Goal: Find specific page/section: Find specific page/section

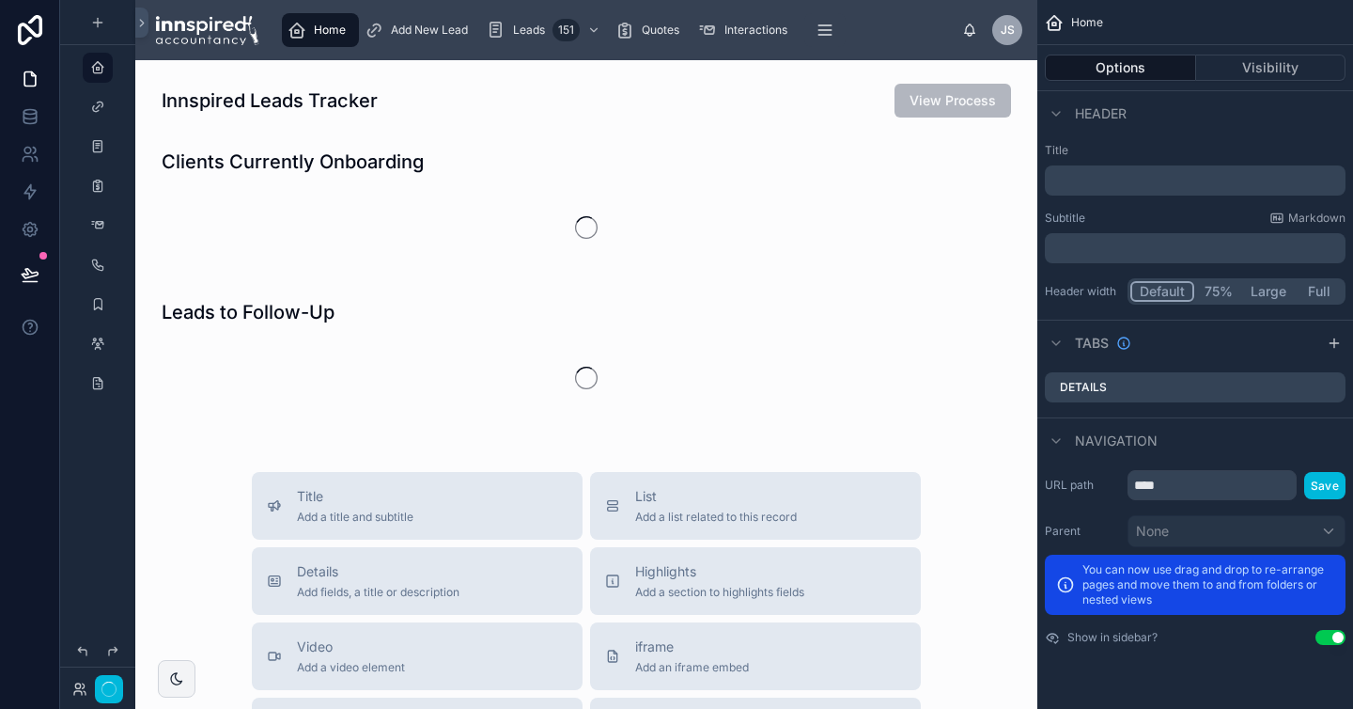
click at [107, 691] on button "button" at bounding box center [109, 689] width 28 height 28
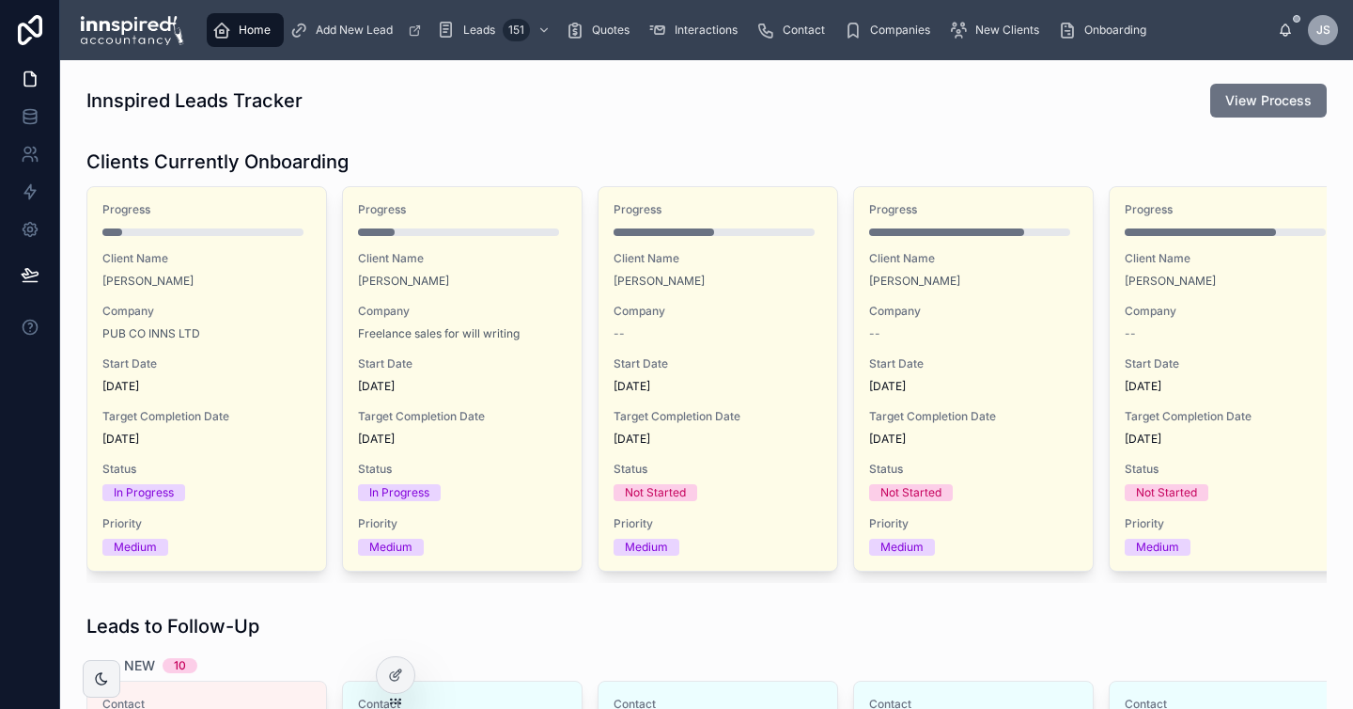
click at [622, 31] on span "Quotes" at bounding box center [611, 30] width 38 height 15
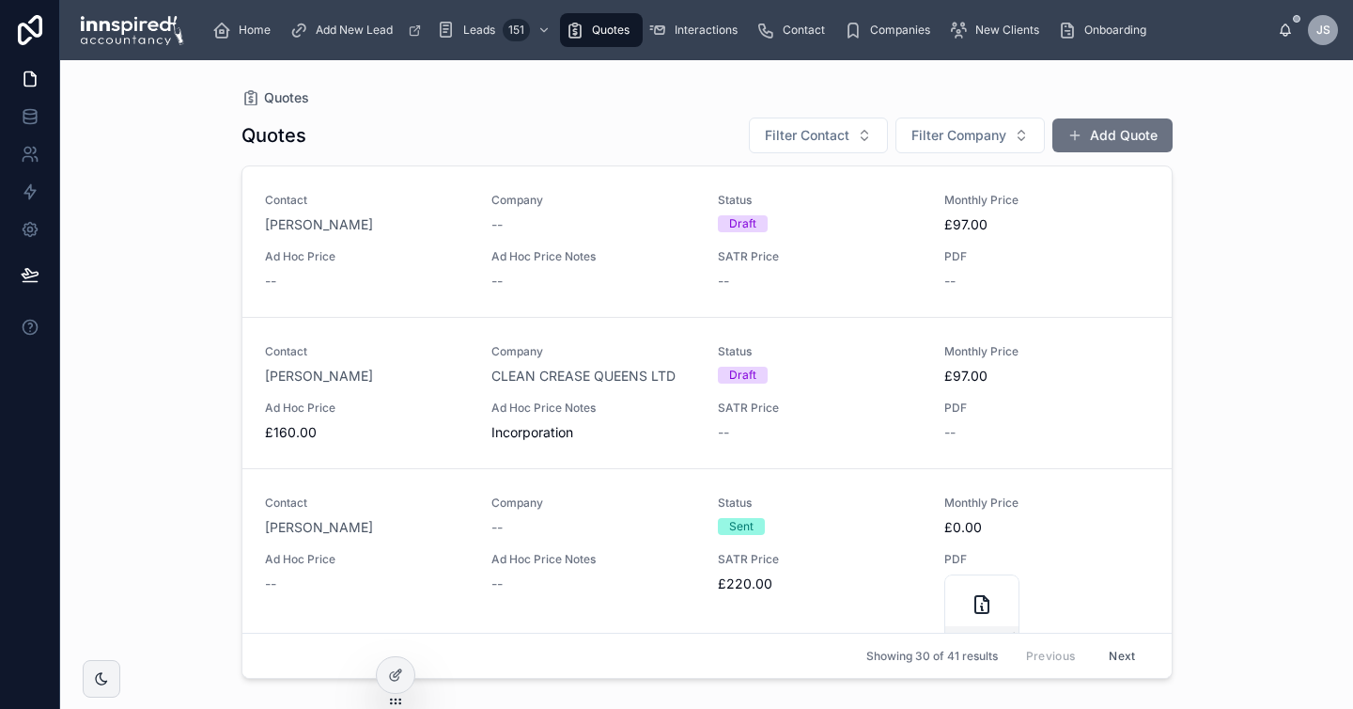
click at [317, 225] on span "[PERSON_NAME]" at bounding box center [319, 224] width 108 height 19
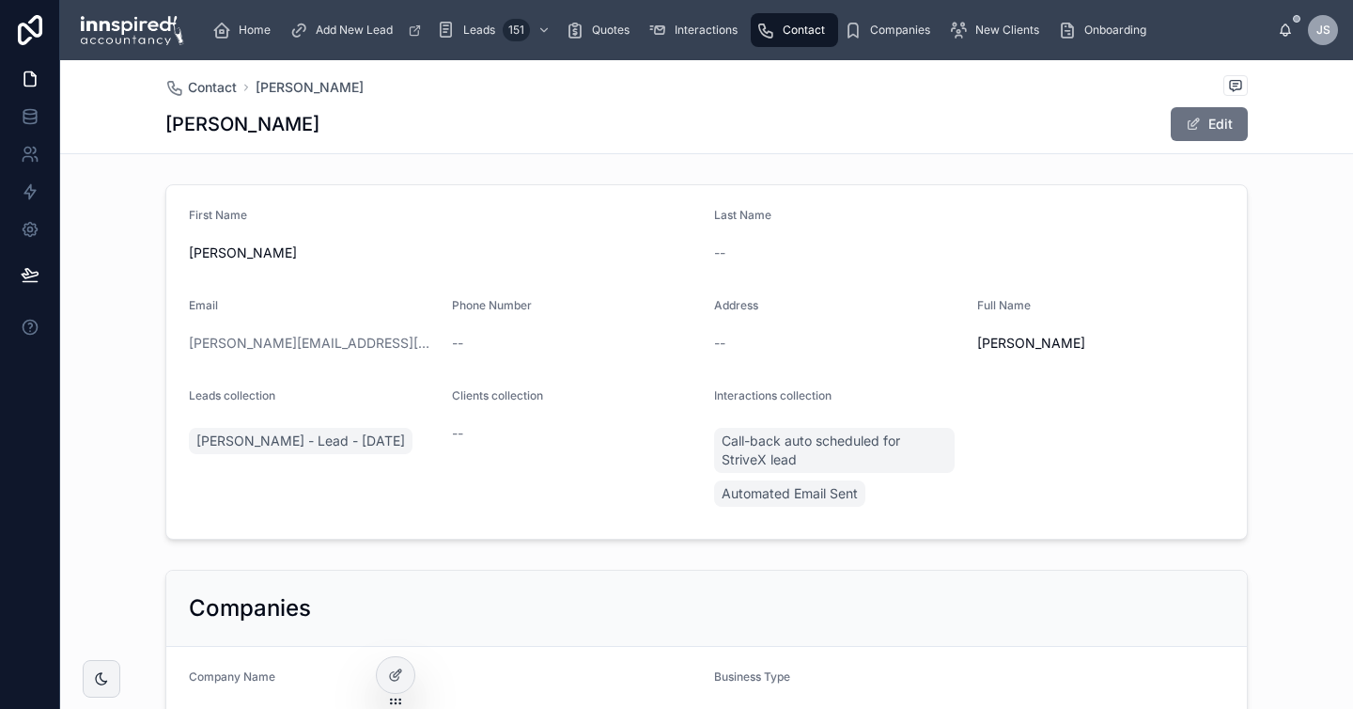
click at [306, 444] on span "[PERSON_NAME] - Lead - [DATE]" at bounding box center [300, 440] width 209 height 19
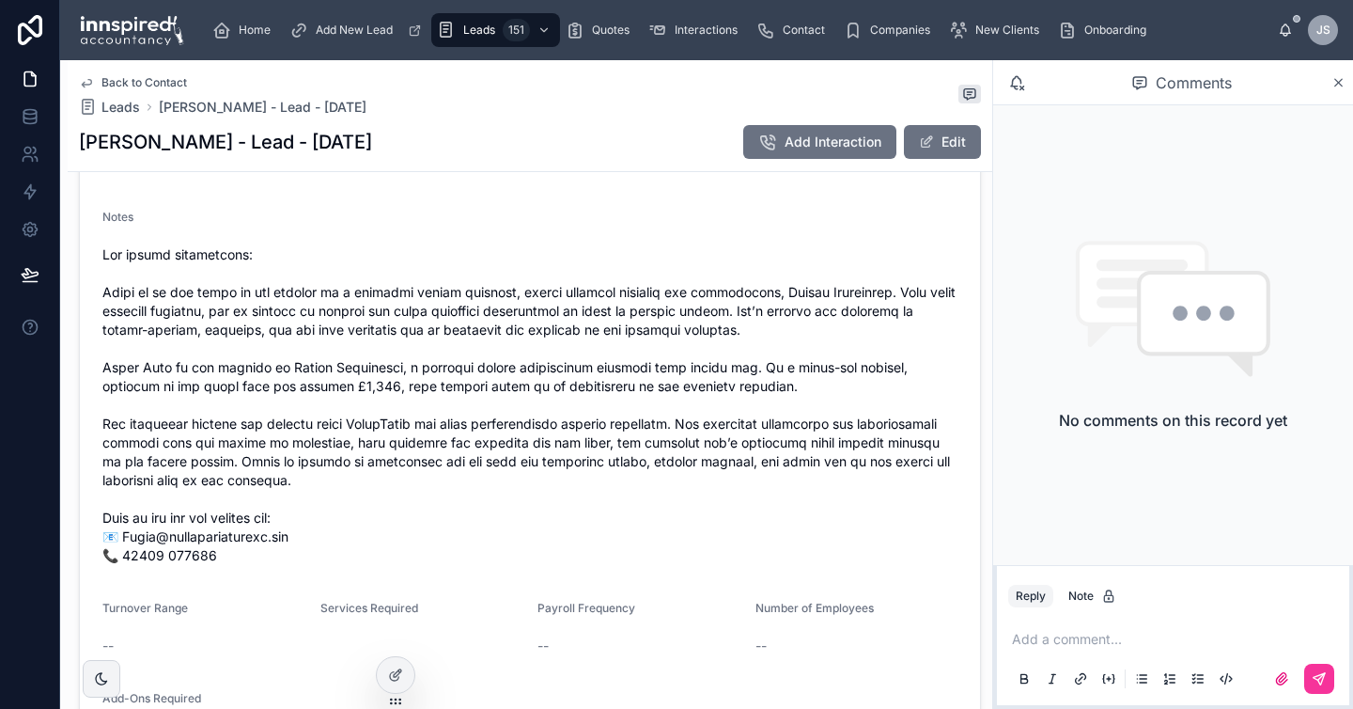
scroll to position [617, 0]
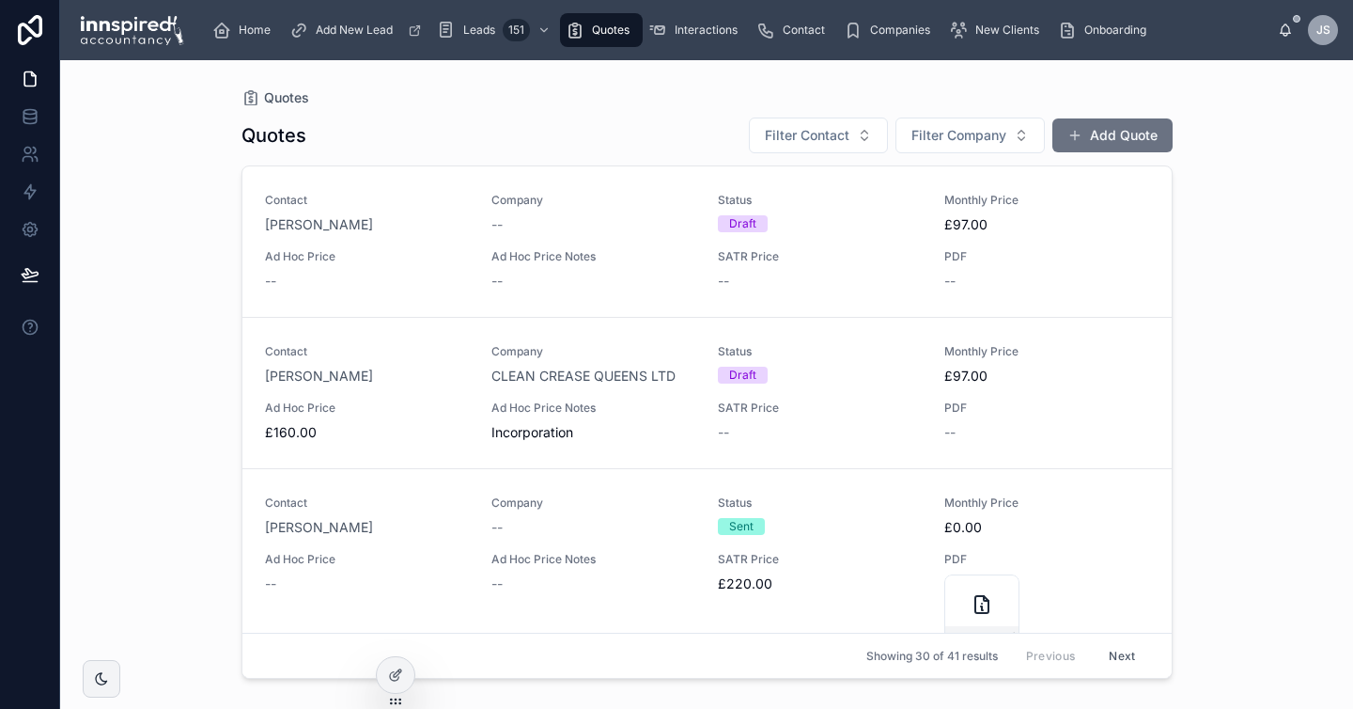
click at [426, 268] on div "Ad Hoc Price --" at bounding box center [367, 269] width 204 height 41
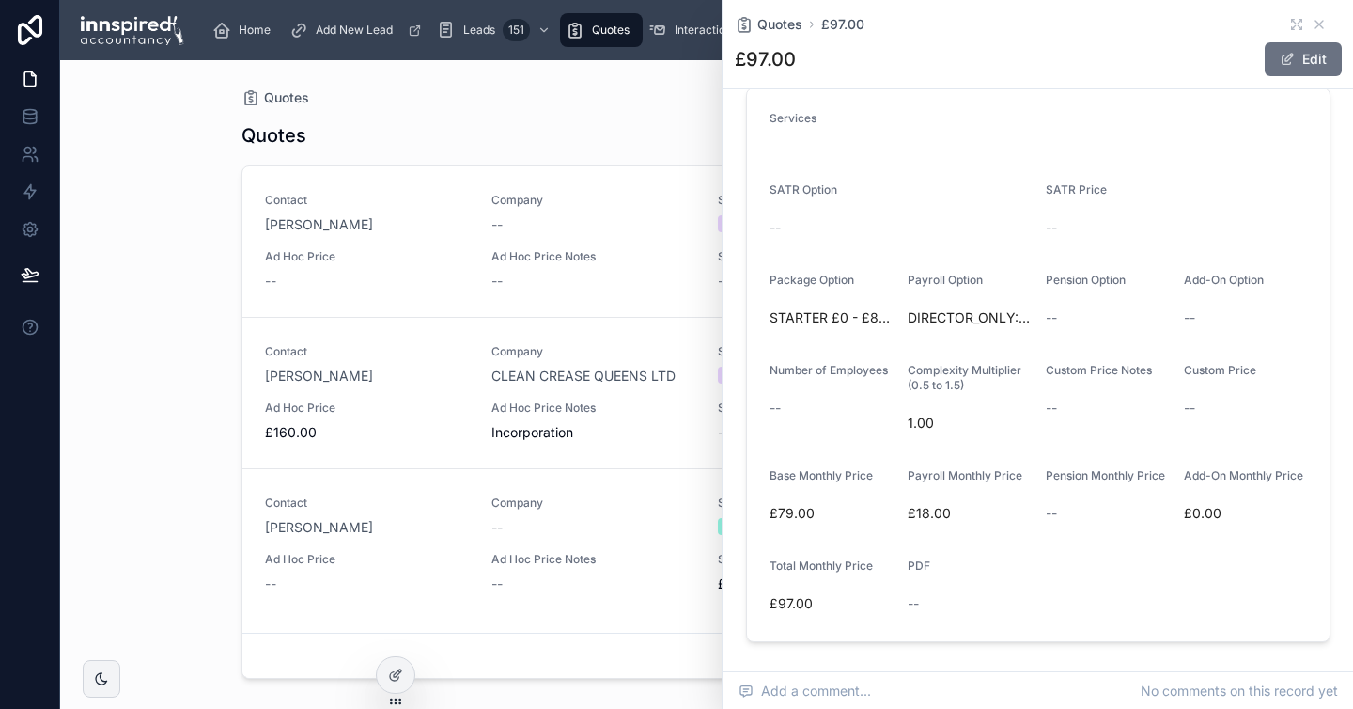
scroll to position [524, 0]
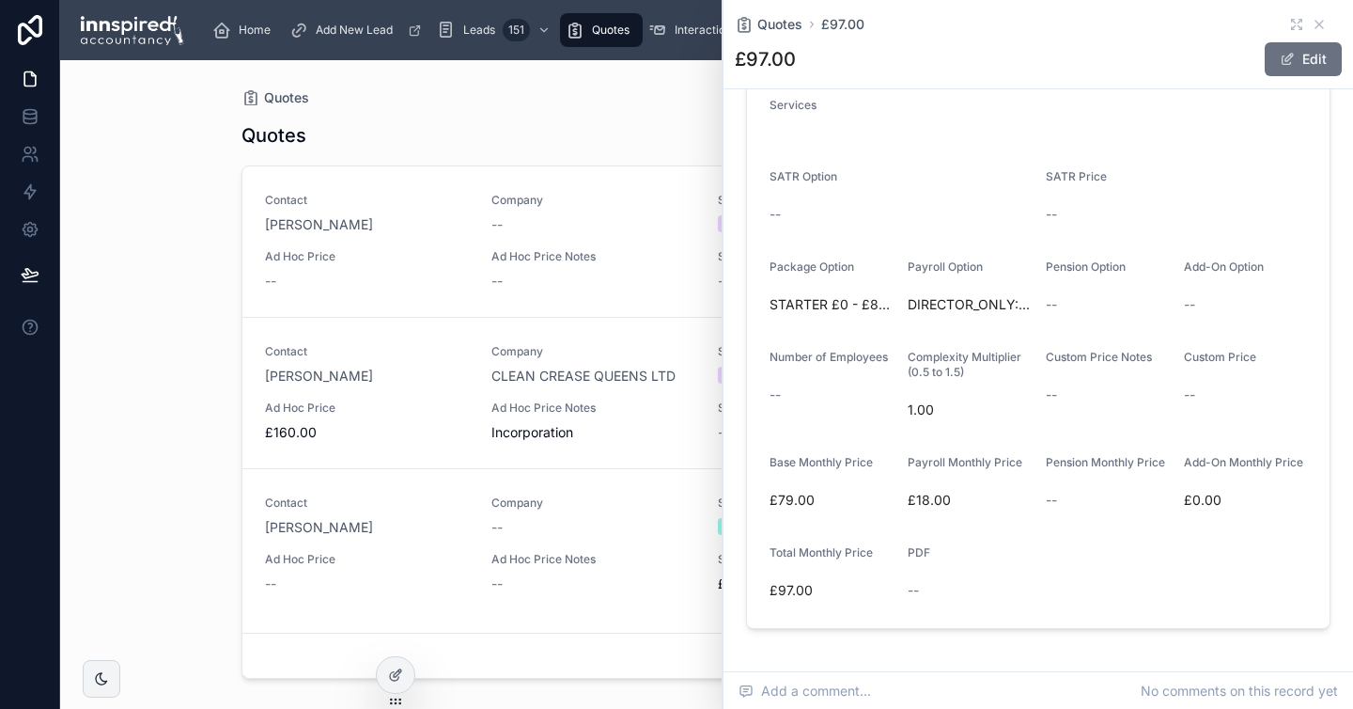
click at [563, 226] on div "--" at bounding box center [593, 224] width 204 height 19
click at [1320, 22] on icon at bounding box center [1319, 24] width 15 height 15
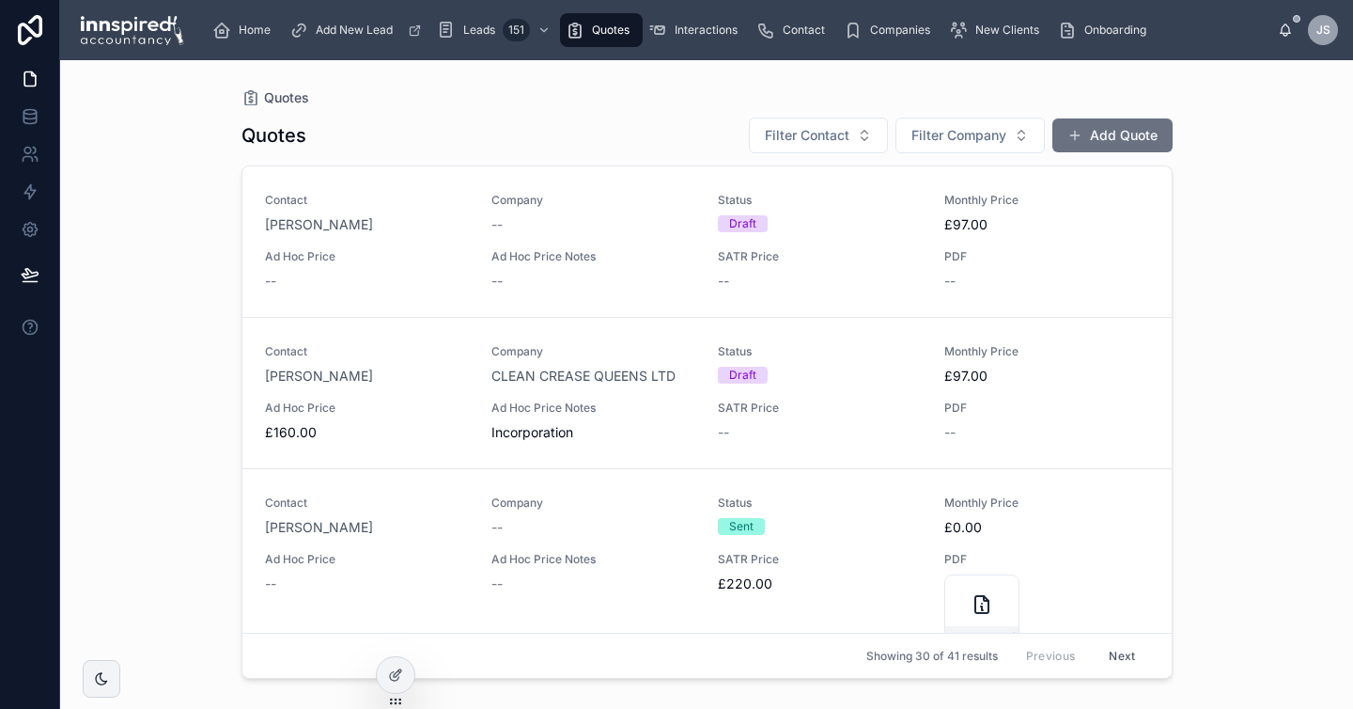
click at [298, 222] on span "[PERSON_NAME]" at bounding box center [319, 224] width 108 height 19
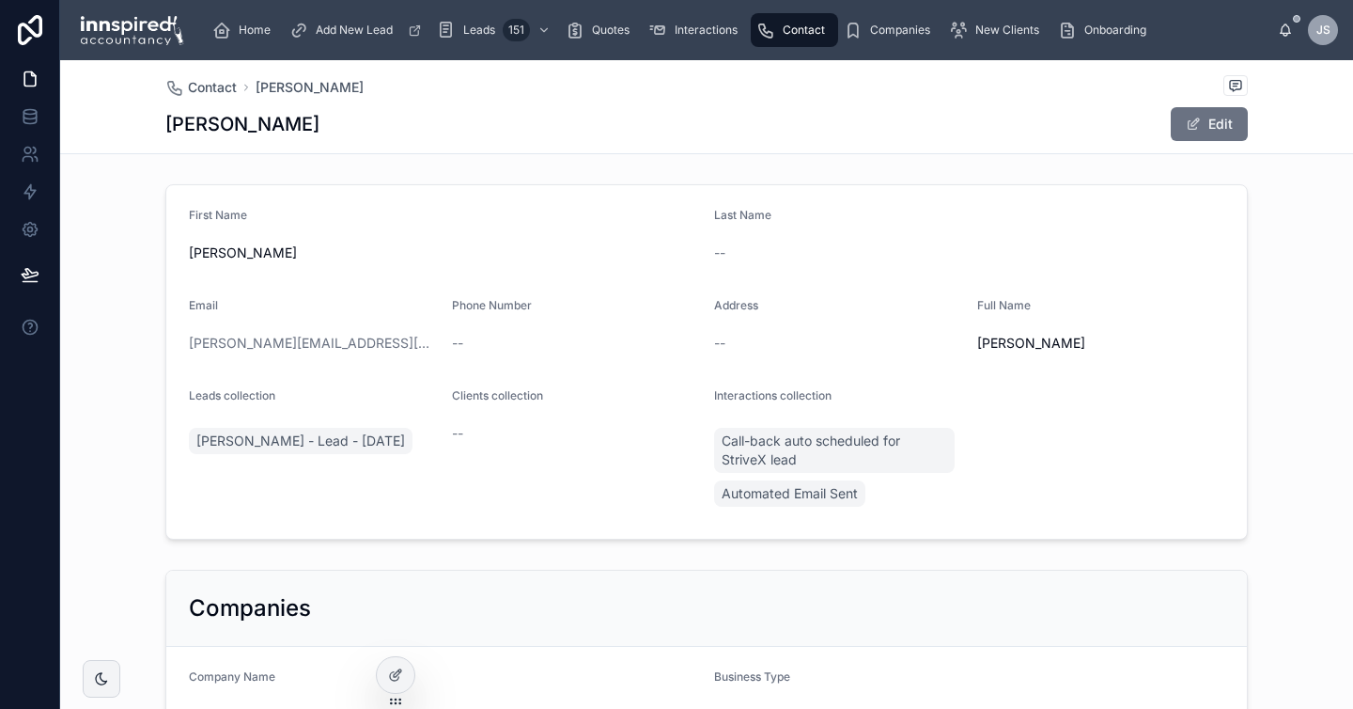
scroll to position [262, 0]
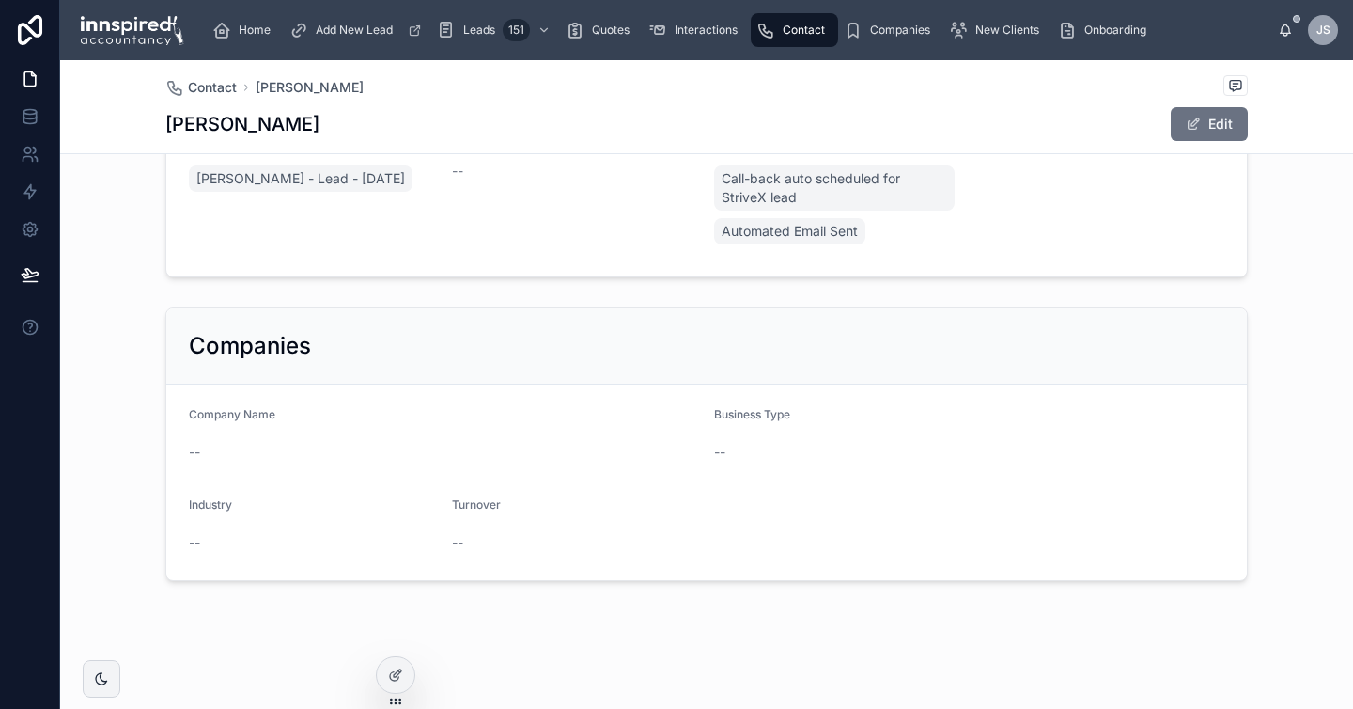
click at [327, 178] on span "[PERSON_NAME] - Lead - [DATE]" at bounding box center [300, 178] width 209 height 19
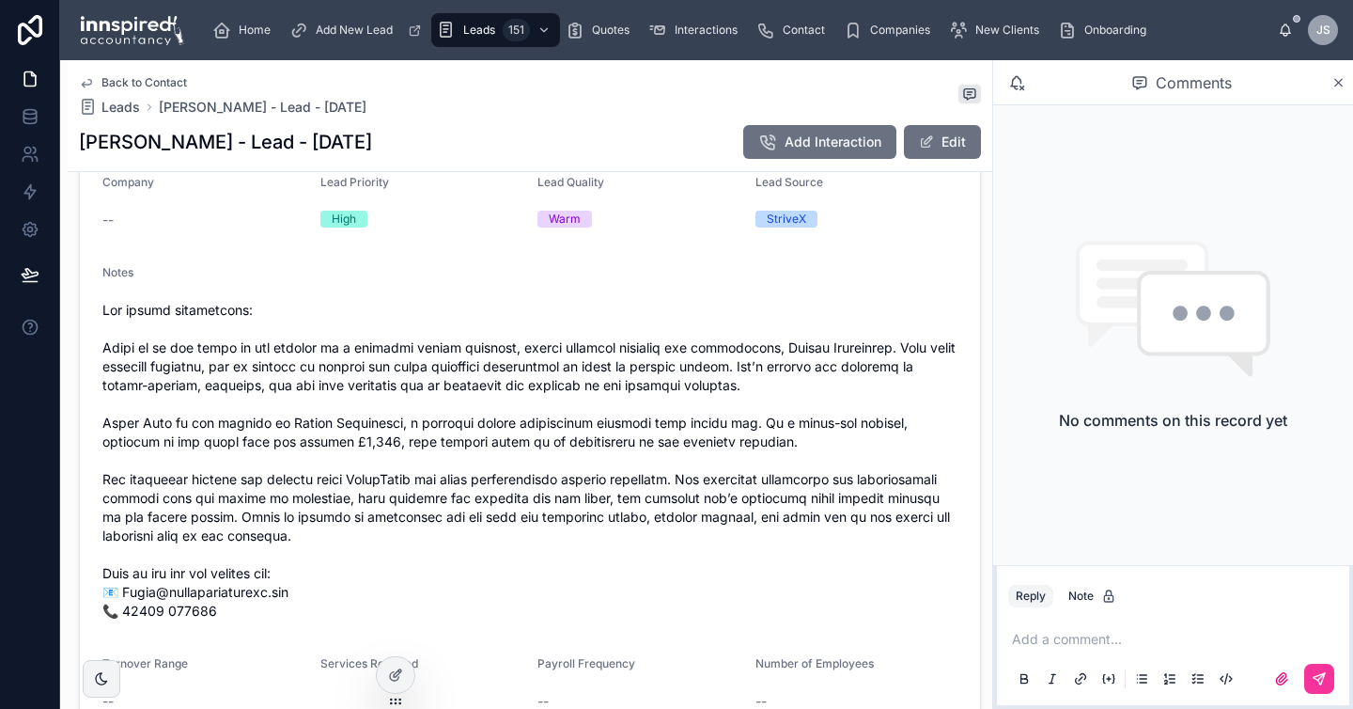
scroll to position [567, 0]
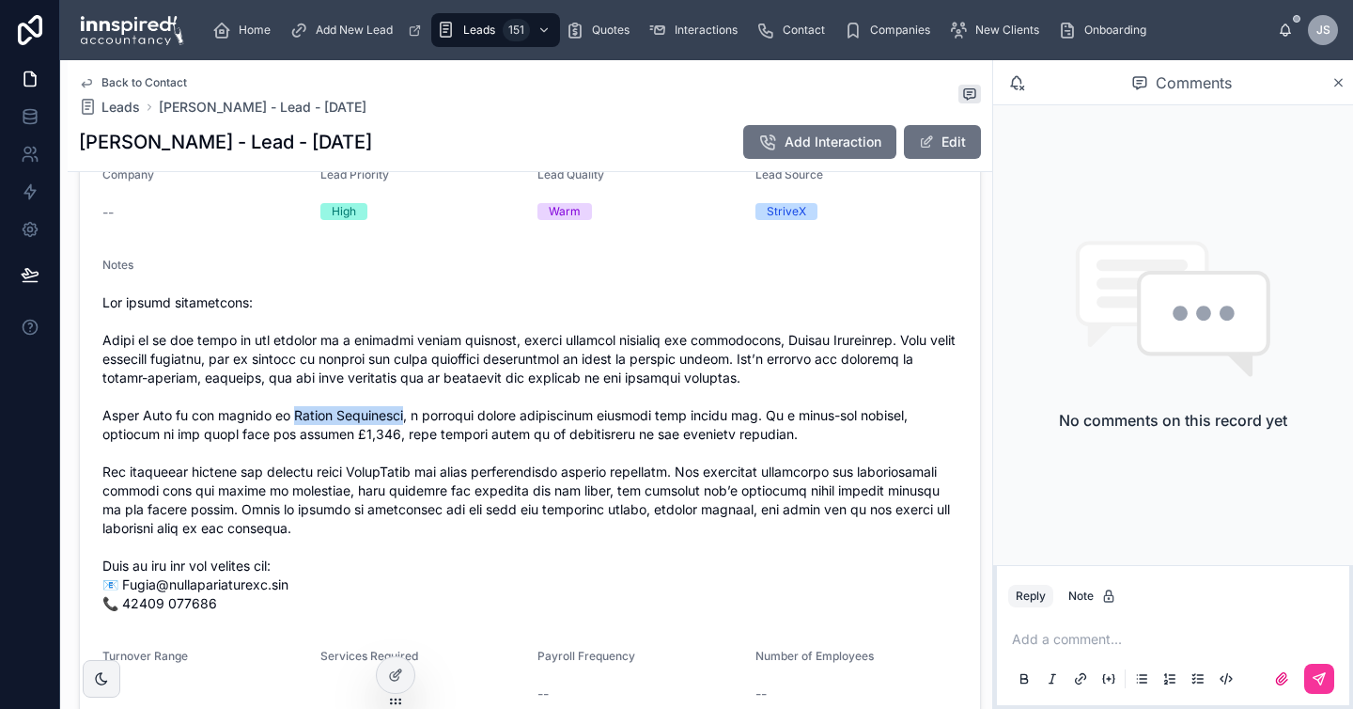
drag, startPoint x: 281, startPoint y: 415, endPoint x: 389, endPoint y: 413, distance: 108.1
click at [389, 413] on span at bounding box center [529, 453] width 855 height 320
copy span "Milieu Associates"
